Goal: Task Accomplishment & Management: Complete application form

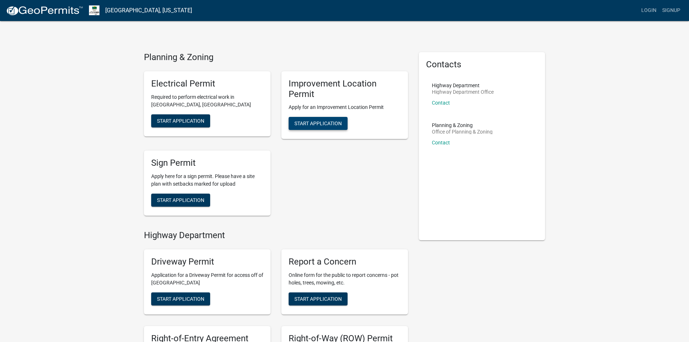
click at [326, 123] on span "Start Application" at bounding box center [317, 123] width 47 height 6
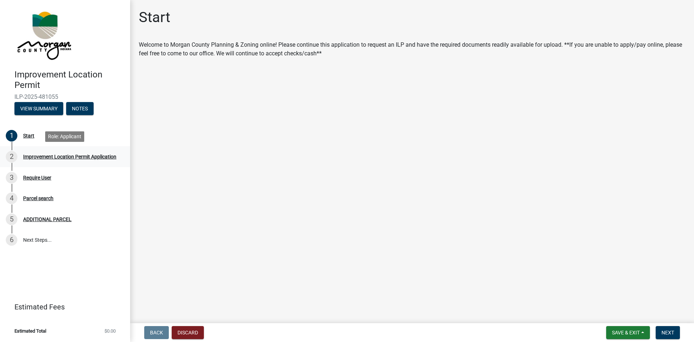
click at [55, 155] on div "Improvement Location Permit Application" at bounding box center [69, 156] width 93 height 5
click at [42, 103] on button "View Summary" at bounding box center [38, 108] width 49 height 13
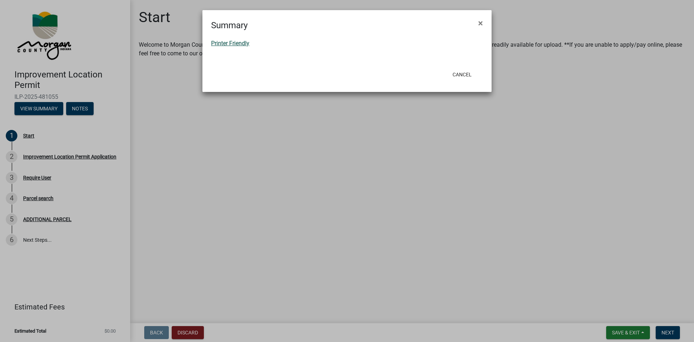
click at [243, 45] on link "Printer Friendly" at bounding box center [230, 43] width 38 height 7
click at [480, 26] on span "×" at bounding box center [480, 23] width 5 height 10
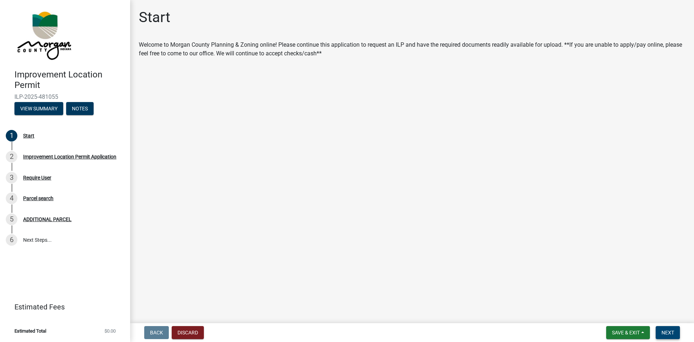
click at [666, 333] on span "Next" at bounding box center [668, 332] width 13 height 6
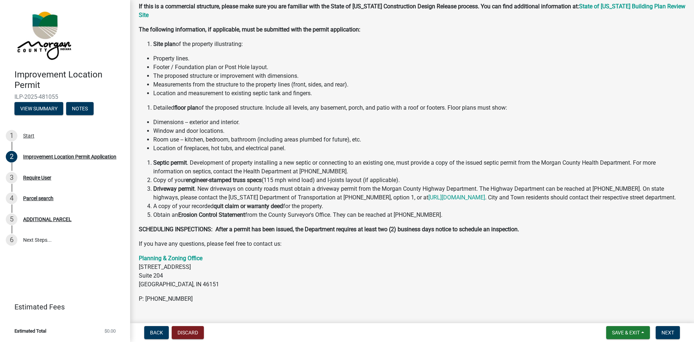
scroll to position [69, 0]
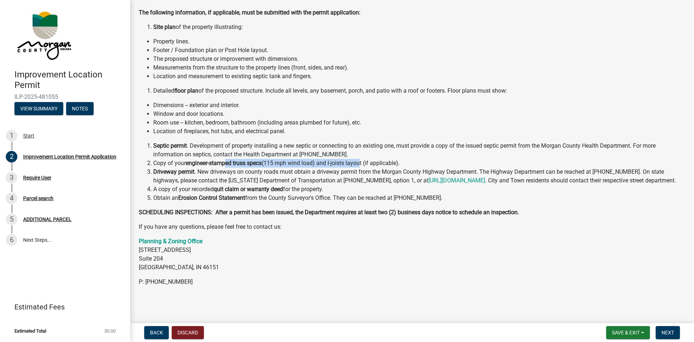
drag, startPoint x: 228, startPoint y: 154, endPoint x: 364, endPoint y: 155, distance: 136.7
click at [364, 159] on li "Copy of your engineer-stamped truss specs (115 mph wind load) and I-joists layo…" at bounding box center [419, 163] width 532 height 9
click at [37, 176] on div "Require User" at bounding box center [37, 177] width 28 height 5
click at [668, 330] on span "Next" at bounding box center [668, 332] width 13 height 6
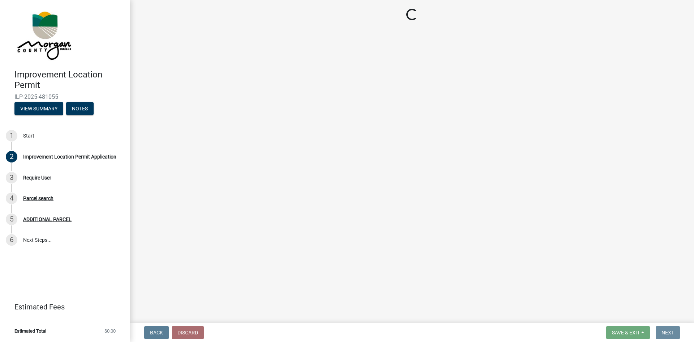
scroll to position [0, 0]
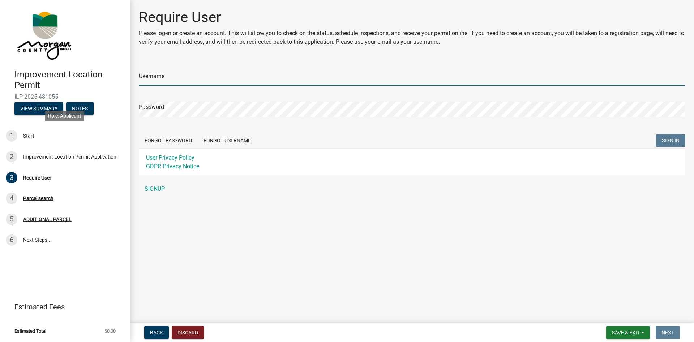
type input "BoneDry Solar"
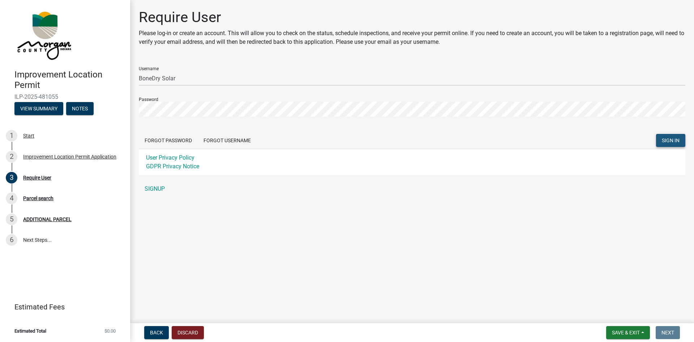
click at [668, 140] on span "SIGN IN" at bounding box center [671, 140] width 18 height 6
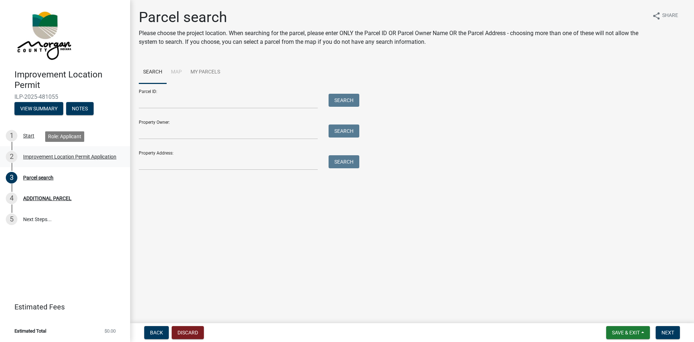
click at [33, 154] on div "Improvement Location Permit Application" at bounding box center [69, 156] width 93 height 5
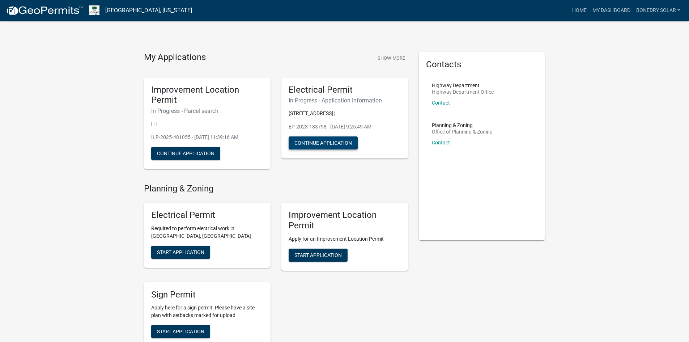
click at [347, 143] on button "Continue Application" at bounding box center [322, 142] width 69 height 13
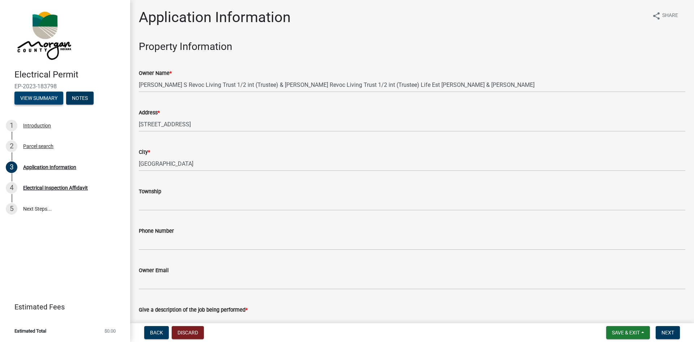
click at [39, 103] on button "View Summary" at bounding box center [38, 97] width 49 height 13
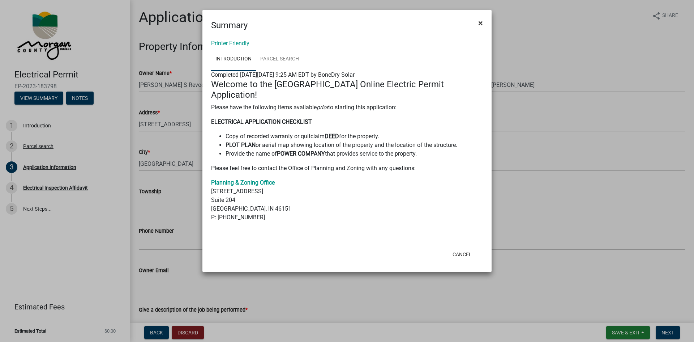
click at [480, 21] on span "×" at bounding box center [480, 23] width 5 height 10
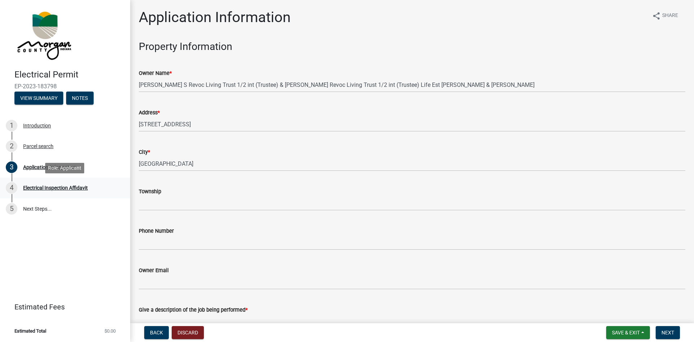
click at [58, 188] on div "Electrical Inspection Affidavit" at bounding box center [55, 187] width 65 height 5
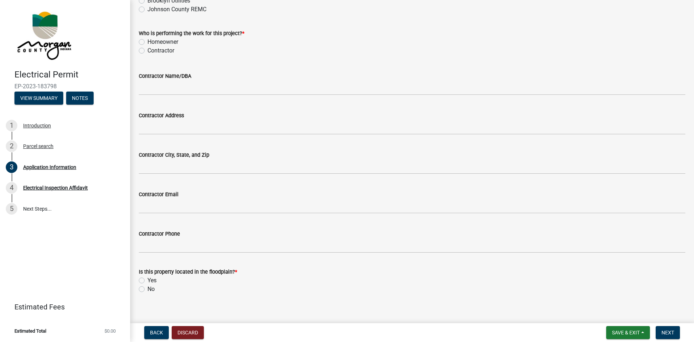
scroll to position [650, 0]
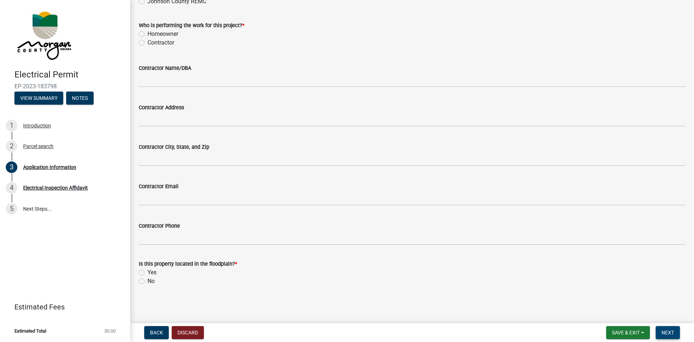
click at [664, 334] on span "Next" at bounding box center [668, 332] width 13 height 6
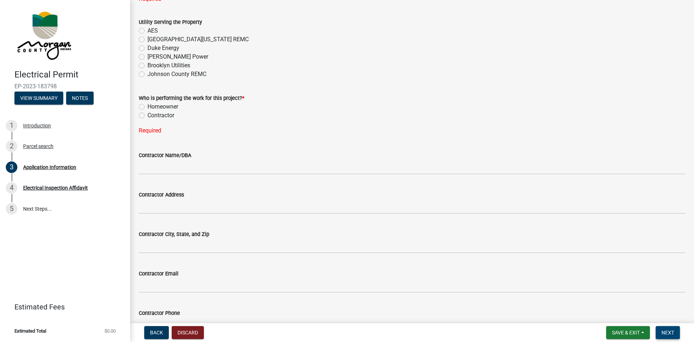
scroll to position [572, 0]
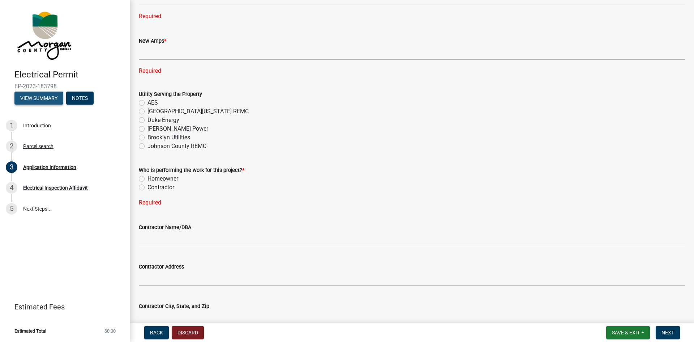
click at [40, 96] on button "View Summary" at bounding box center [38, 97] width 49 height 13
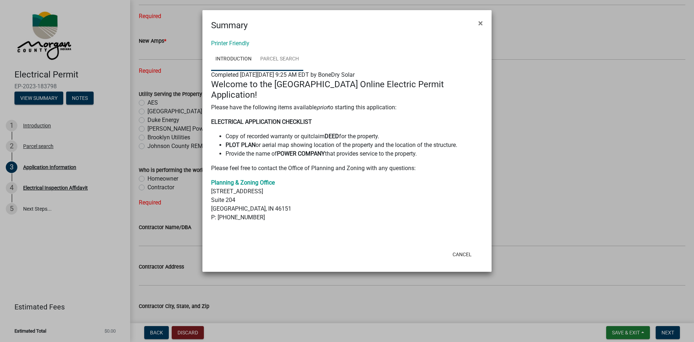
click at [278, 55] on link "Parcel search" at bounding box center [279, 59] width 47 height 23
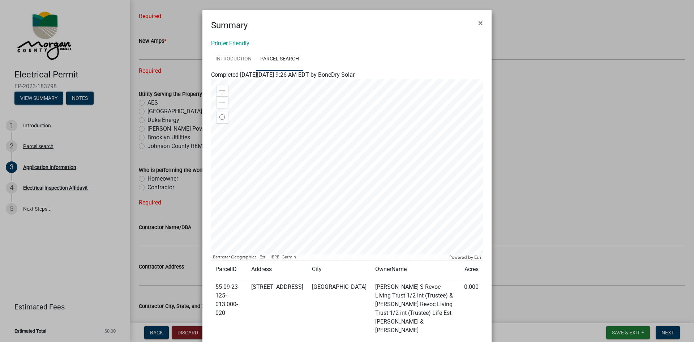
scroll to position [40, 0]
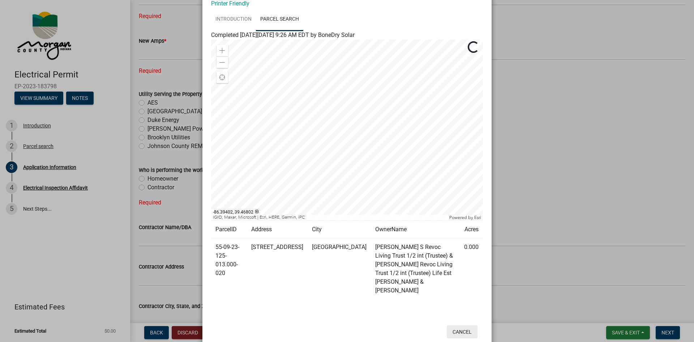
click at [462, 325] on button "Cancel" at bounding box center [462, 331] width 31 height 13
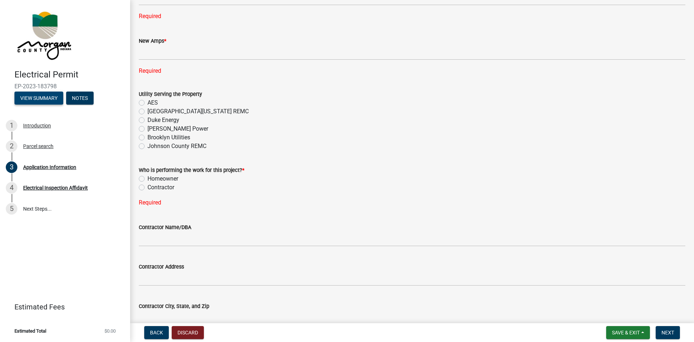
click at [61, 99] on button "View Summary" at bounding box center [38, 97] width 49 height 13
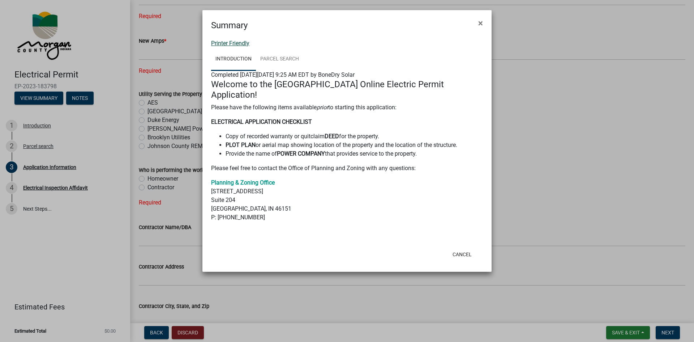
click at [239, 41] on link "Printer Friendly" at bounding box center [230, 43] width 38 height 7
drag, startPoint x: 477, startPoint y: 22, endPoint x: 466, endPoint y: 27, distance: 12.6
click at [477, 22] on button "×" at bounding box center [480, 23] width 16 height 20
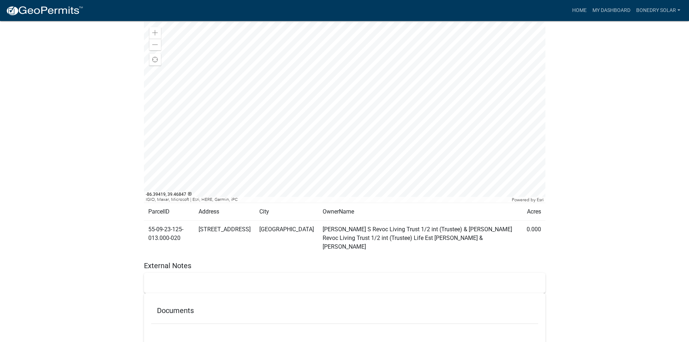
scroll to position [318, 0]
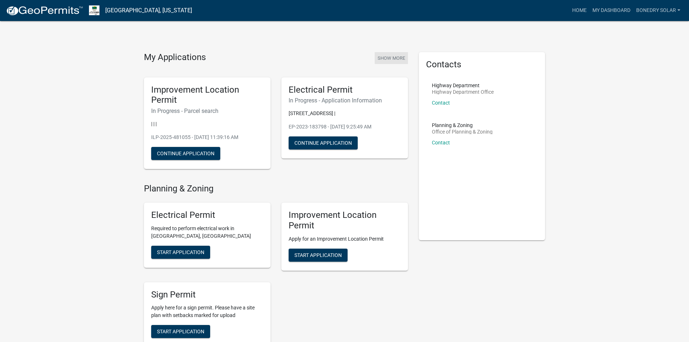
click at [394, 57] on button "Show More" at bounding box center [391, 58] width 33 height 12
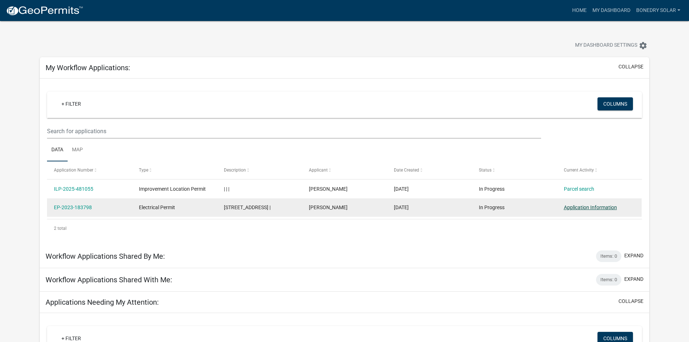
click at [599, 209] on link "Application Information" at bounding box center [590, 207] width 53 height 6
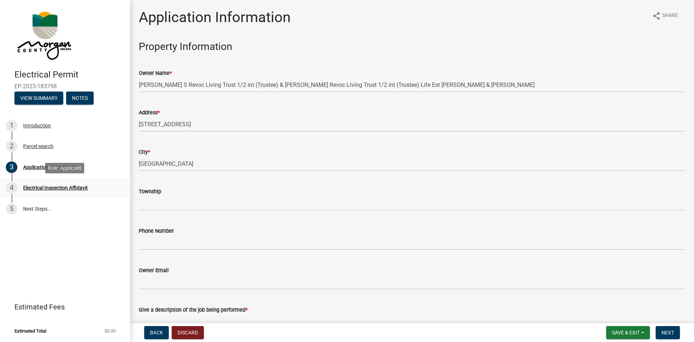
click at [50, 188] on div "Electrical Inspection Affidavit" at bounding box center [55, 187] width 65 height 5
click at [82, 98] on button "Notes" at bounding box center [79, 97] width 27 height 13
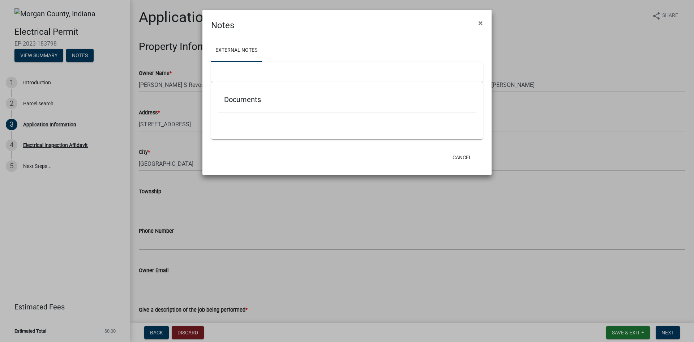
click at [480, 19] on span "×" at bounding box center [480, 23] width 5 height 10
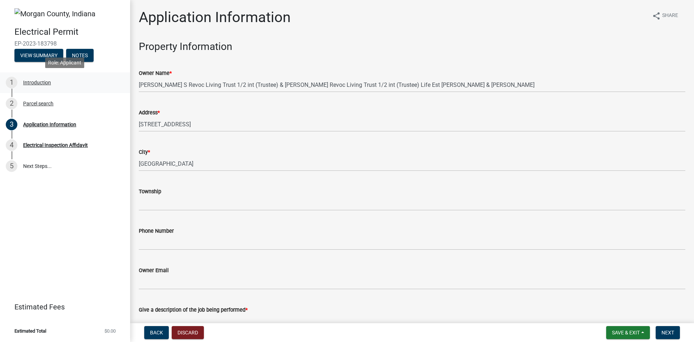
click at [38, 79] on div "1 Introduction" at bounding box center [62, 83] width 113 height 12
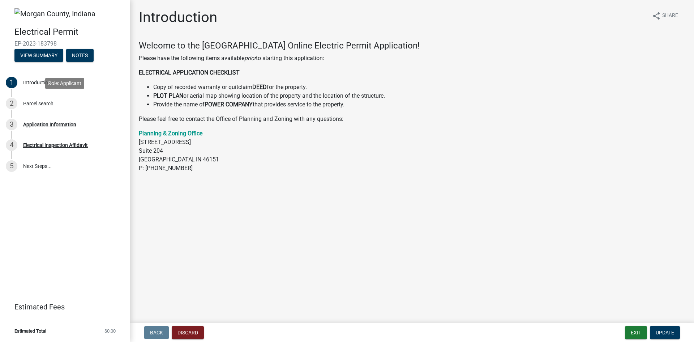
drag, startPoint x: 34, startPoint y: 104, endPoint x: 240, endPoint y: 156, distance: 212.2
click at [34, 104] on div "Parcel search" at bounding box center [38, 103] width 30 height 5
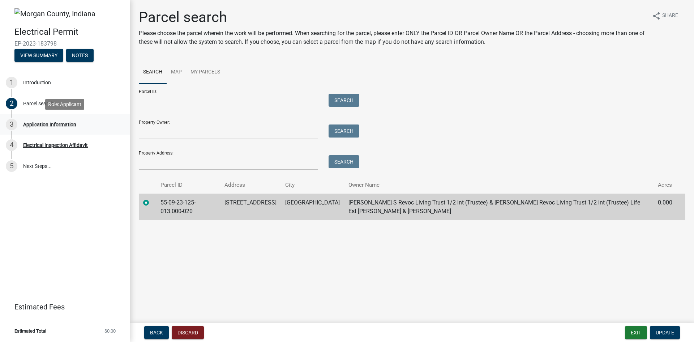
click at [45, 122] on div "Application Information" at bounding box center [49, 124] width 53 height 5
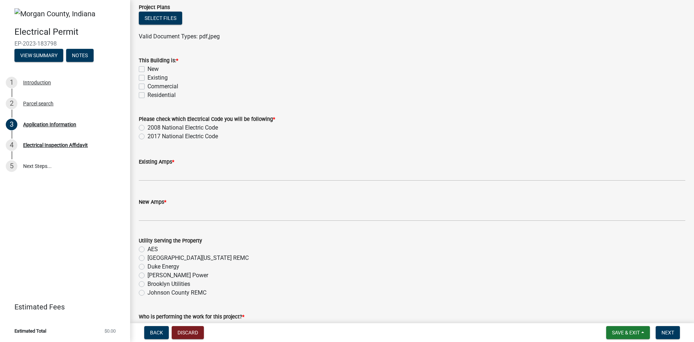
scroll to position [289, 0]
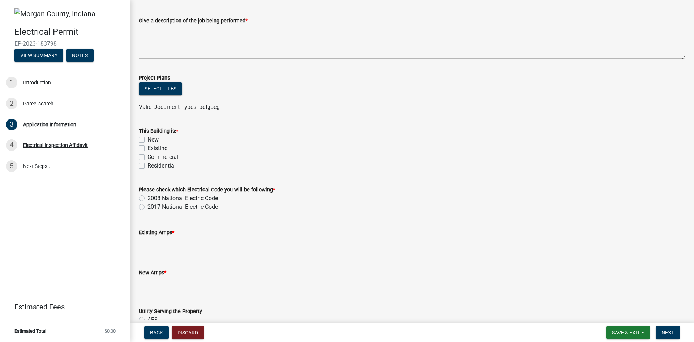
click at [62, 41] on span "EP-2023-183798" at bounding box center [64, 43] width 101 height 7
